Goal: Information Seeking & Learning: Learn about a topic

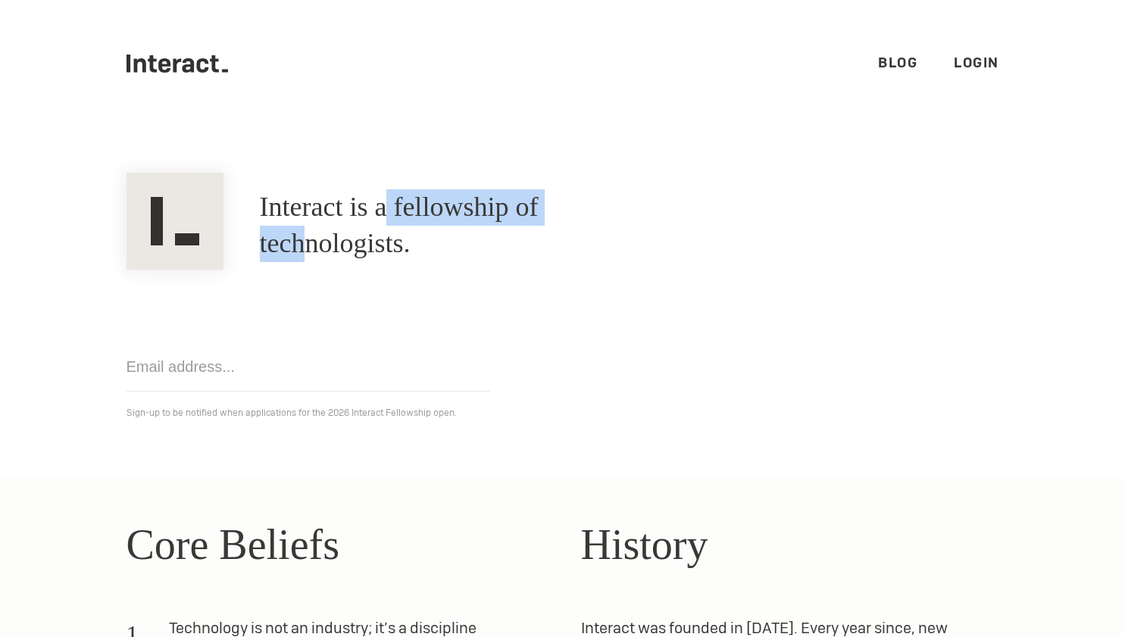
drag, startPoint x: 395, startPoint y: 214, endPoint x: 615, endPoint y: 214, distance: 219.7
click at [615, 214] on h1 "Interact is a fellowship of technologists." at bounding box center [464, 225] width 409 height 73
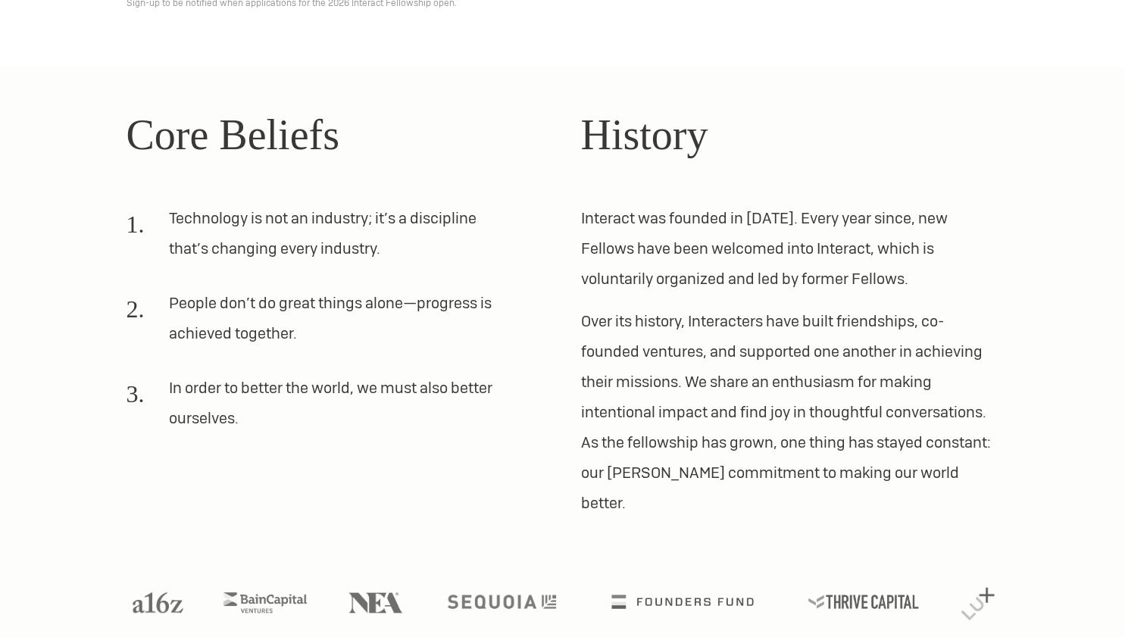
click at [609, 227] on p "Interact was founded in [DATE]. Every year since, new Fellows have been welcome…" at bounding box center [790, 248] width 418 height 91
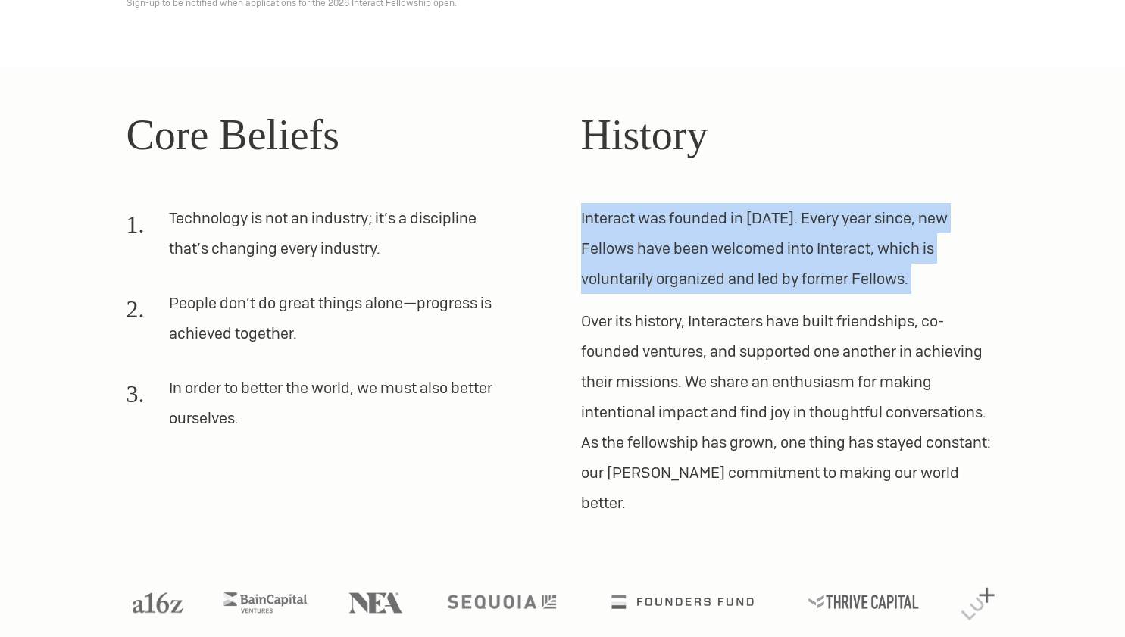
click at [609, 227] on p "Interact was founded in [DATE]. Every year since, new Fellows have been welcome…" at bounding box center [790, 248] width 418 height 91
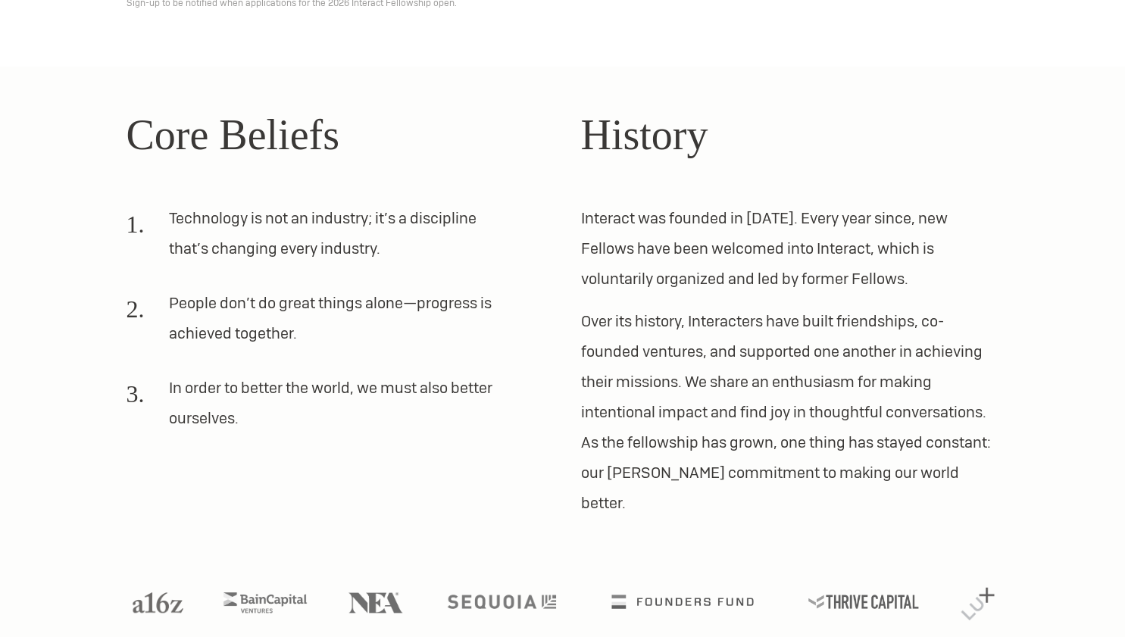
click at [617, 417] on p "Over its history, Interacters have built friendships, co-founded ventures, and …" at bounding box center [790, 412] width 418 height 212
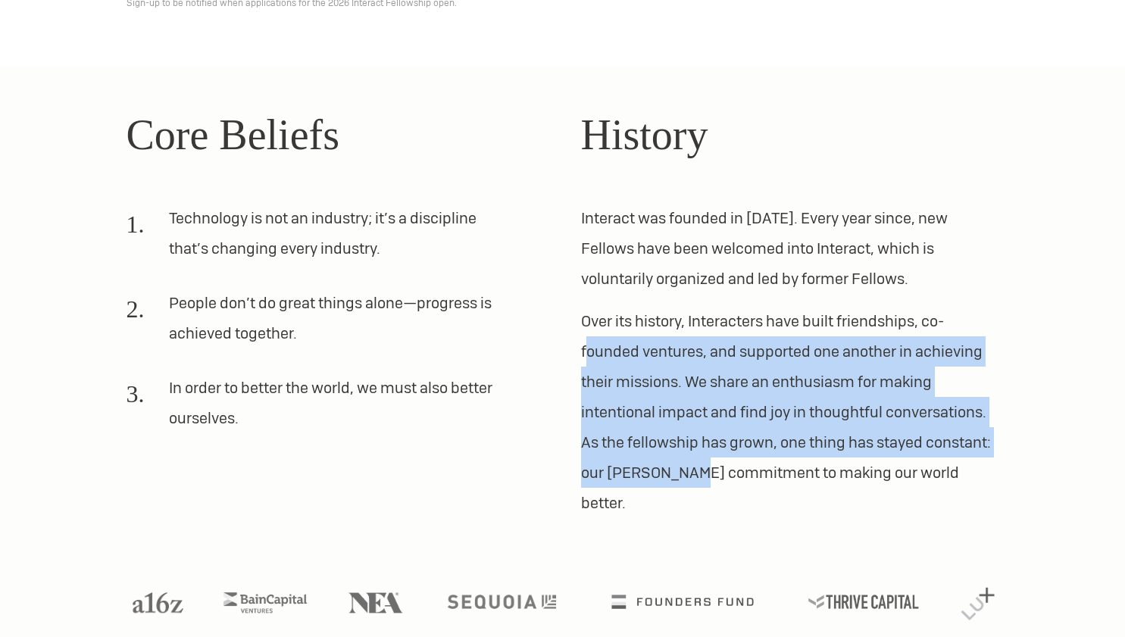
drag, startPoint x: 690, startPoint y: 476, endPoint x: 589, endPoint y: 354, distance: 158.7
click at [589, 354] on p "Over its history, Interacters have built friendships, co-founded ventures, and …" at bounding box center [790, 412] width 418 height 212
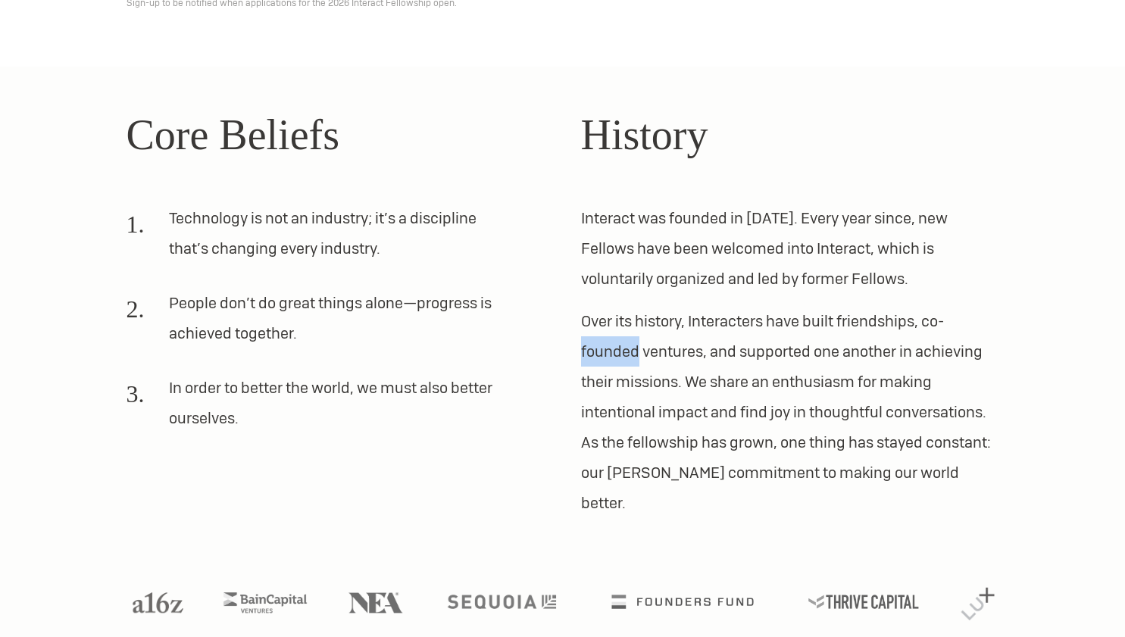
click at [589, 354] on p "Over its history, Interacters have built friendships, co-founded ventures, and …" at bounding box center [790, 412] width 418 height 212
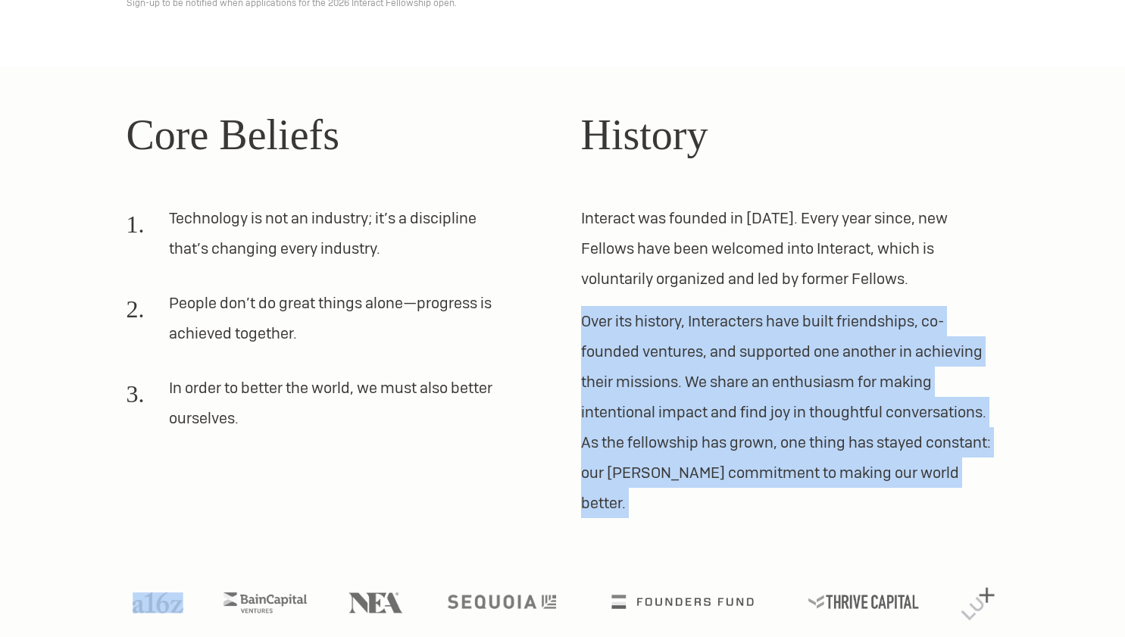
click at [589, 354] on p "Over its history, Interacters have built friendships, co-founded ventures, and …" at bounding box center [790, 412] width 418 height 212
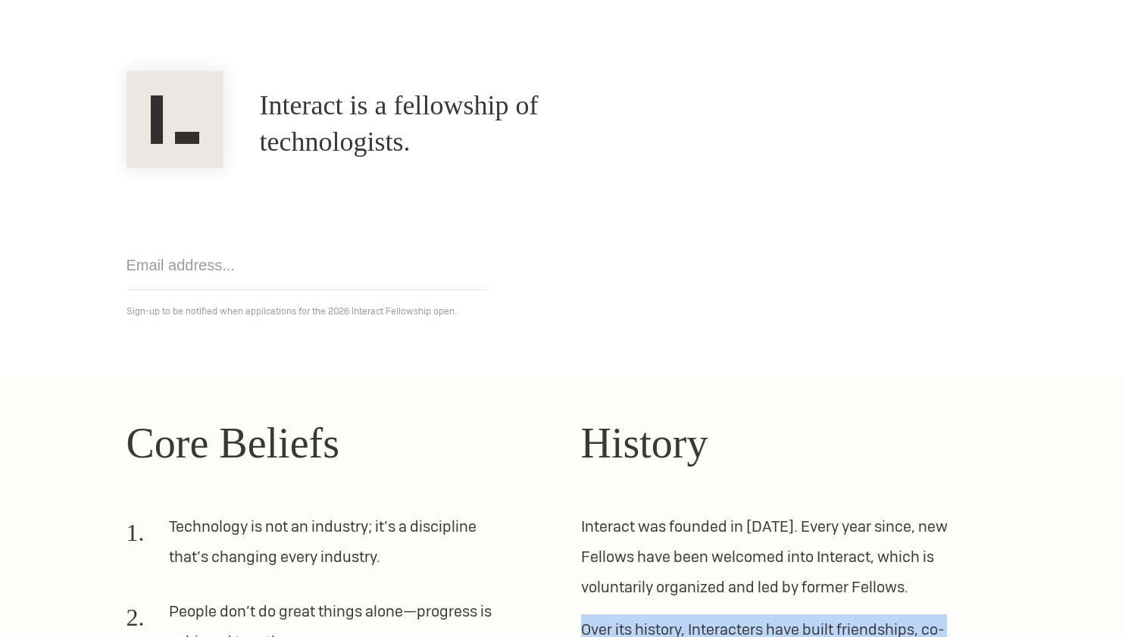
scroll to position [0, 0]
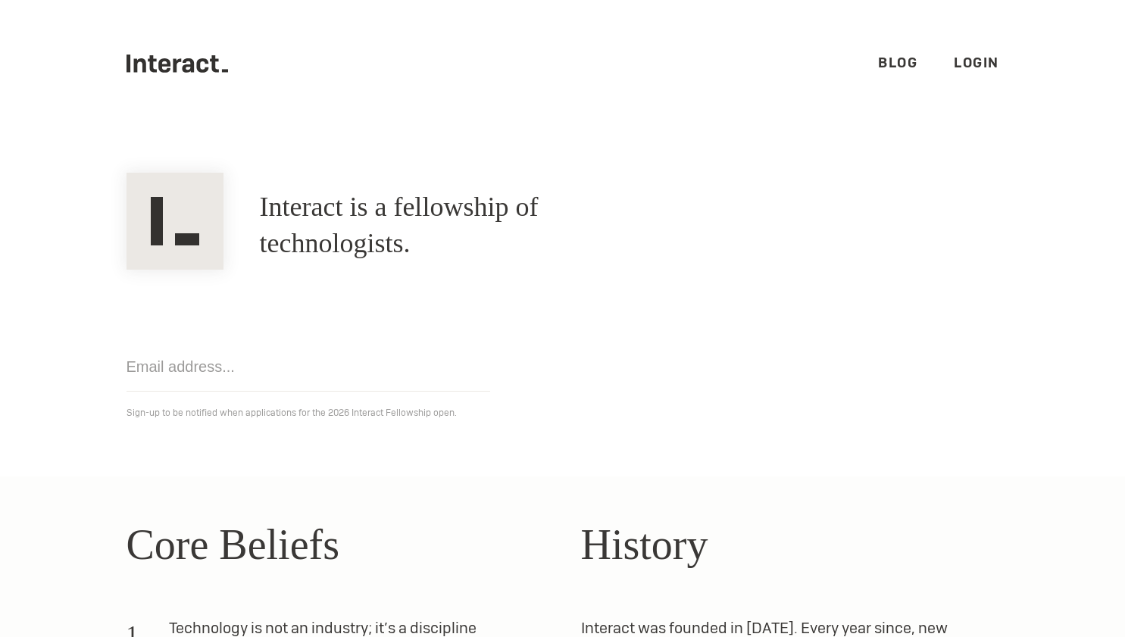
click at [882, 69] on link "Blog" at bounding box center [897, 62] width 39 height 17
